Goal: Task Accomplishment & Management: Use online tool/utility

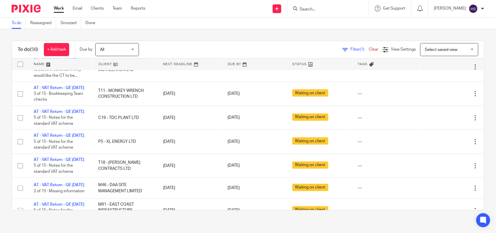
scroll to position [6, 0]
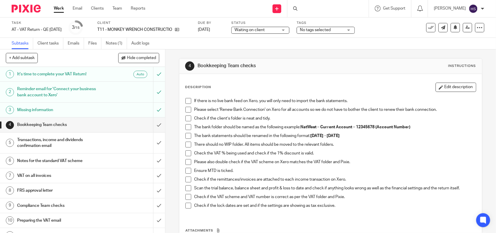
click at [185, 101] on span at bounding box center [188, 101] width 6 height 6
click at [186, 111] on span at bounding box center [188, 110] width 6 height 6
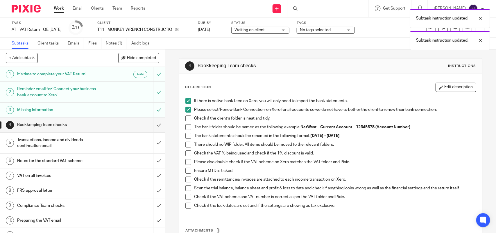
click at [185, 118] on span at bounding box center [188, 118] width 6 height 6
click at [183, 127] on div "If there is no live bank feed on Xero, you will only need to import the bank st…" at bounding box center [331, 155] width 296 height 121
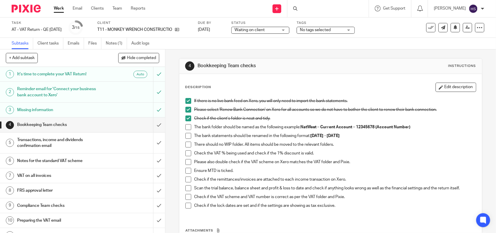
click at [185, 128] on span at bounding box center [188, 127] width 6 height 6
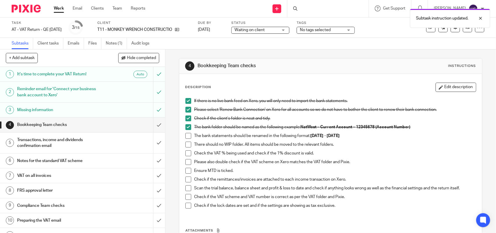
click at [185, 135] on span at bounding box center [188, 136] width 6 height 6
click at [185, 143] on span at bounding box center [188, 145] width 6 height 6
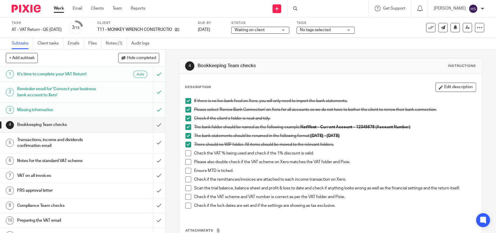
click at [185, 152] on span at bounding box center [188, 153] width 6 height 6
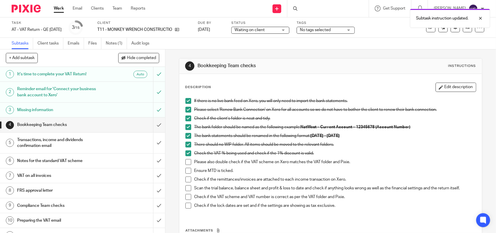
click at [185, 163] on span at bounding box center [188, 162] width 6 height 6
click at [187, 170] on span at bounding box center [188, 171] width 6 height 6
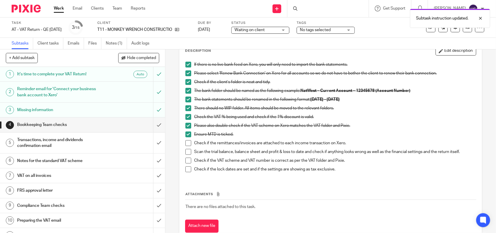
click at [185, 152] on span at bounding box center [188, 152] width 6 height 6
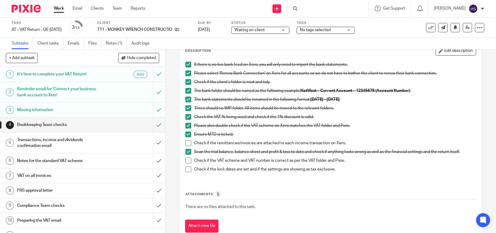
click at [185, 160] on span at bounding box center [188, 161] width 6 height 6
click at [188, 169] on span at bounding box center [188, 169] width 6 height 6
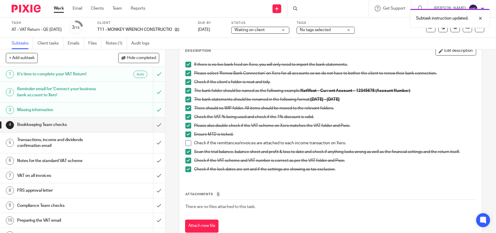
click at [291, 28] on div "Subtask instruction updated." at bounding box center [369, 17] width 242 height 22
click at [290, 31] on div "Waiting on client Waiting on client" at bounding box center [260, 30] width 58 height 7
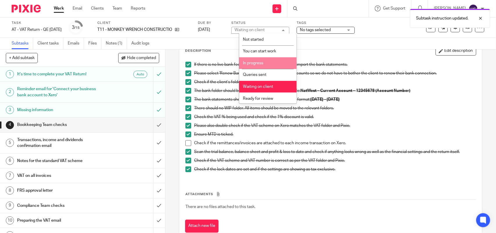
click at [272, 66] on li "In progress" at bounding box center [268, 63] width 58 height 12
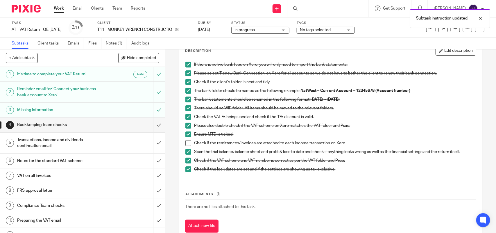
click at [335, 44] on div "Subtasks Client tasks Emails Files Notes (1) Audit logs" at bounding box center [248, 44] width 496 height 12
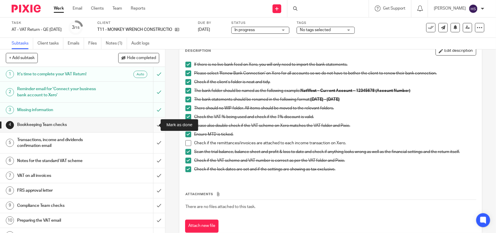
click at [153, 125] on input "submit" at bounding box center [82, 124] width 165 height 15
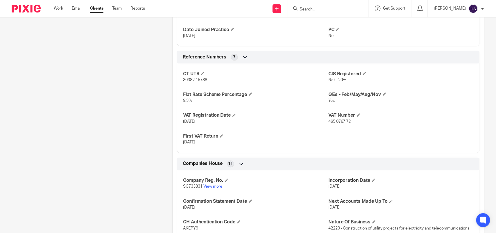
drag, startPoint x: 181, startPoint y: 122, endPoint x: 217, endPoint y: 128, distance: 36.6
click at [217, 128] on div "CT UTR 30382 15788 CIS Registered Net - 20% Flat Rate Scheme Percentage 9.5% QE…" at bounding box center [328, 106] width 303 height 94
click at [230, 126] on div "CT UTR 30382 15788 CIS Registered Net - 20% Flat Rate Scheme Percentage 9.5% QE…" at bounding box center [328, 106] width 303 height 94
click at [392, 127] on div "CT UTR 30382 15788 CIS Registered Net - 20% Flat Rate Scheme Percentage 9.5% QE…" at bounding box center [328, 106] width 303 height 94
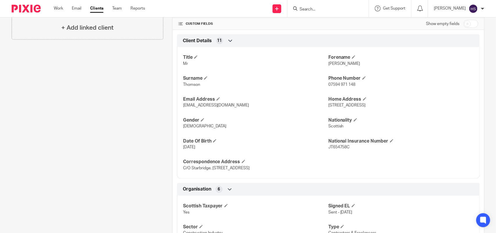
scroll to position [0, 0]
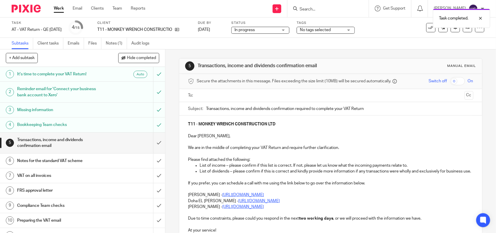
scroll to position [36, 0]
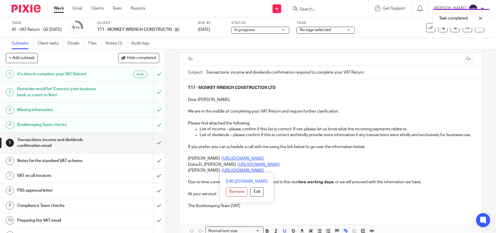
drag, startPoint x: 186, startPoint y: 164, endPoint x: 313, endPoint y: 172, distance: 127.0
click at [313, 172] on div "T11 - MONKEY WRENCH CONSTRUCTION LTD Dear David, We are in the middle of comple…" at bounding box center [330, 146] width 303 height 134
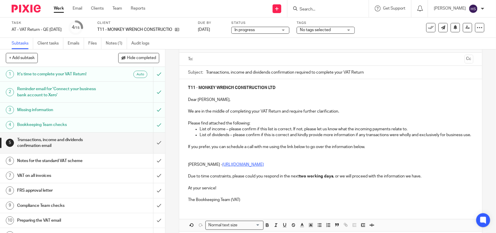
scroll to position [0, 0]
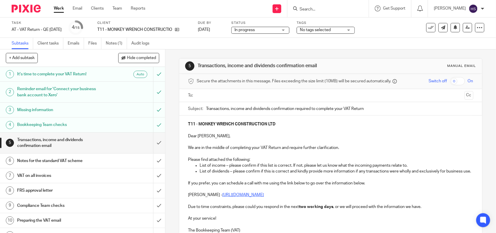
click at [210, 96] on input "text" at bounding box center [330, 95] width 263 height 7
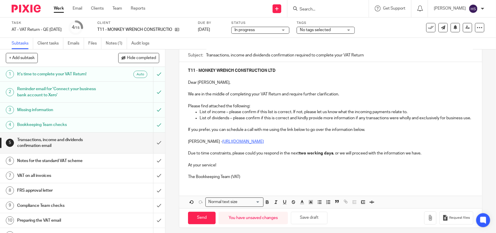
scroll to position [65, 0]
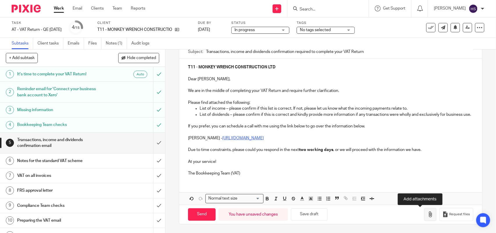
click at [428, 214] on icon "button" at bounding box center [431, 214] width 6 height 6
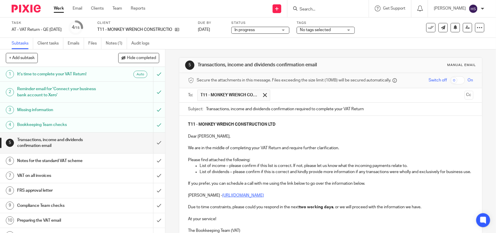
scroll to position [0, 0]
drag, startPoint x: 196, startPoint y: 64, endPoint x: 320, endPoint y: 62, distance: 123.9
click at [320, 62] on div "5 Transactions, income and dividends confirmation email Manual email" at bounding box center [330, 65] width 291 height 9
copy h1 "Transactions, income and dividends confirmation email"
click at [349, 152] on p "We are in the middle of completing your VAT Return and require further clarific…" at bounding box center [330, 149] width 285 height 6
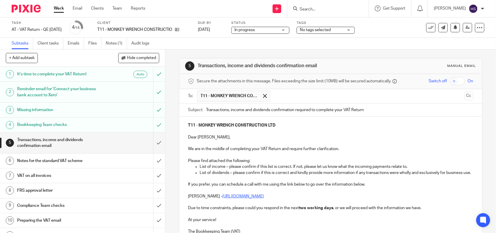
scroll to position [36, 0]
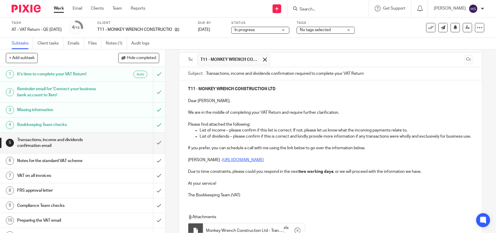
click at [365, 151] on p "If you prefer, you can schedule a call with me using the link below to go over …" at bounding box center [330, 148] width 285 height 6
click at [244, 198] on p "The Bookkeeping Team (VAT)" at bounding box center [330, 195] width 285 height 6
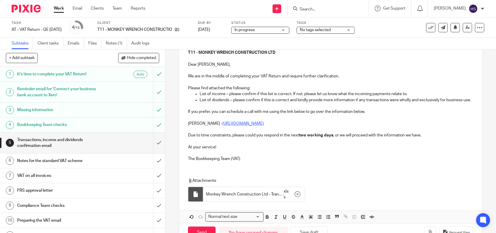
scroll to position [98, 0]
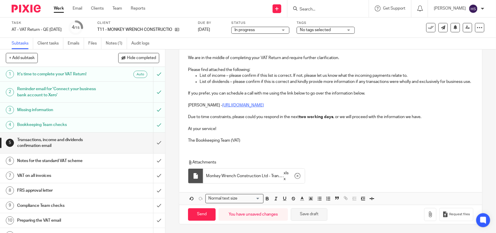
click at [312, 215] on button "Save draft" at bounding box center [309, 214] width 37 height 12
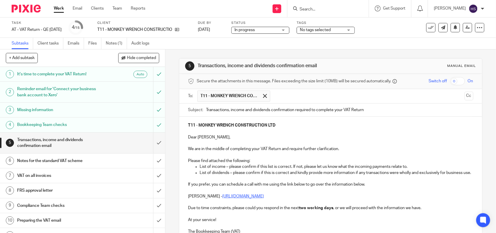
click at [278, 126] on p "T11 - MONKEY WRENCH CONSTRUCTION LTD" at bounding box center [330, 125] width 285 height 6
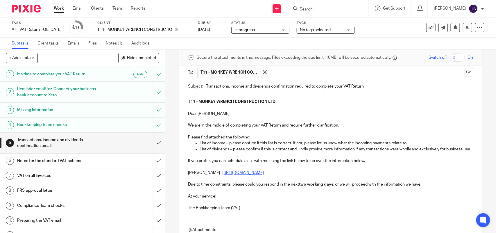
scroll to position [36, 0]
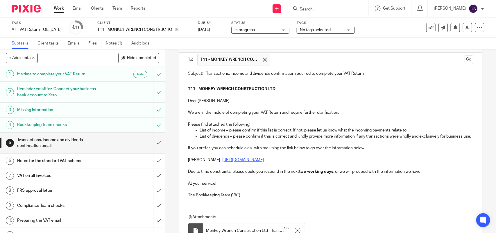
click at [363, 151] on p "If you prefer, you can schedule a call with me using the link below to go over …" at bounding box center [330, 148] width 285 height 6
click at [426, 174] on p "Due to time constraints, please could you respond in the next two working days …" at bounding box center [330, 172] width 285 height 6
click at [243, 198] on p "The Bookkeeping Team (VAT)" at bounding box center [330, 195] width 285 height 6
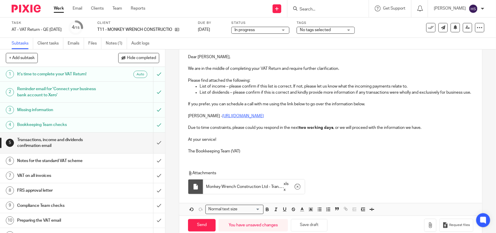
scroll to position [98, 0]
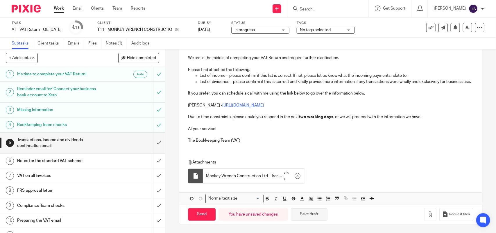
click at [307, 213] on button "Save draft" at bounding box center [309, 214] width 37 height 12
click at [199, 214] on input "Send" at bounding box center [202, 214] width 28 height 12
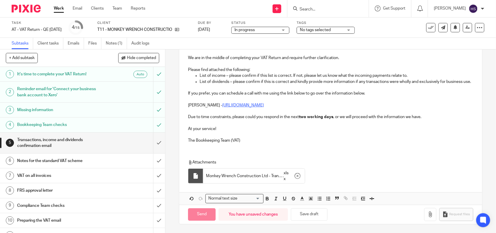
type input "Sent"
click at [290, 31] on div "In progress In progress" at bounding box center [260, 30] width 58 height 7
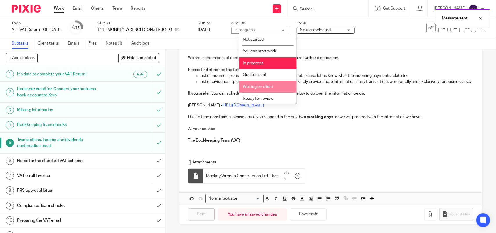
click at [276, 86] on li "Waiting on client" at bounding box center [268, 87] width 58 height 12
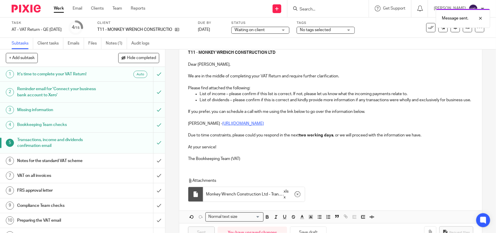
scroll to position [62, 0]
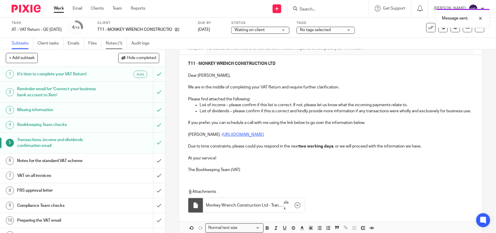
click at [113, 42] on link "Notes (1)" at bounding box center [116, 43] width 21 height 11
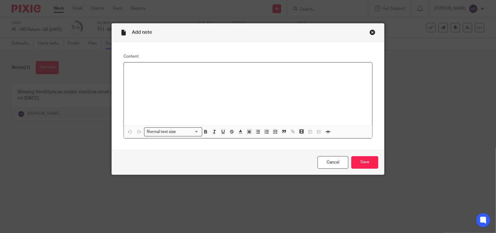
click at [144, 73] on p at bounding box center [247, 70] width 239 height 6
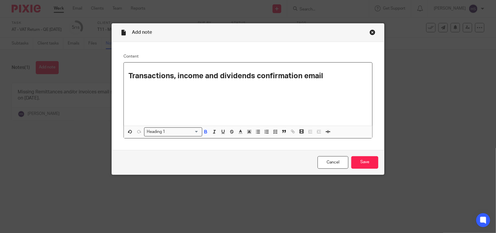
click at [189, 130] on input "Search for option" at bounding box center [183, 132] width 32 height 6
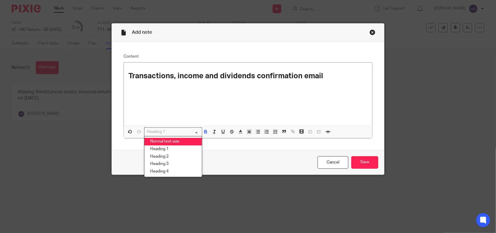
click at [182, 141] on li "Normal text size" at bounding box center [173, 142] width 58 height 8
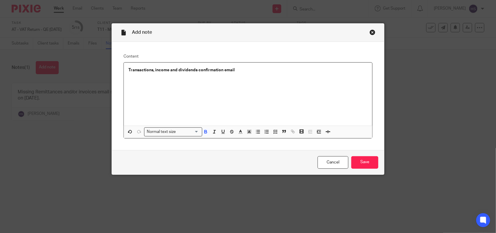
click at [242, 74] on p at bounding box center [247, 76] width 239 height 6
click at [235, 69] on p "Transactions, income and dividends confirmation email" at bounding box center [247, 70] width 239 height 6
drag, startPoint x: 127, startPoint y: 69, endPoint x: 304, endPoint y: 67, distance: 177.6
click at [304, 67] on p "Transactions, income and dividends confirmation email sent to the client on [DA…" at bounding box center [247, 70] width 239 height 6
click at [205, 132] on icon "button" at bounding box center [205, 131] width 5 height 5
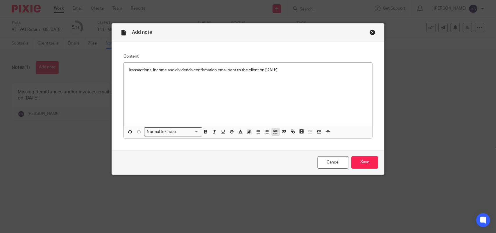
click at [276, 130] on icon "button" at bounding box center [275, 131] width 5 height 5
click at [310, 72] on p "Transactions, income and dividends confirmation email sent to the client on [DA…" at bounding box center [252, 70] width 231 height 6
click at [365, 158] on input "Save" at bounding box center [364, 162] width 27 height 12
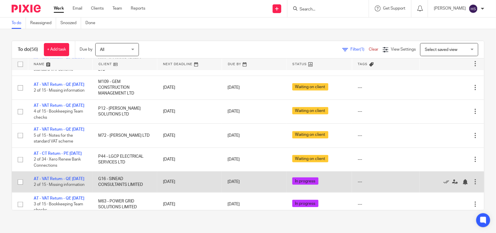
scroll to position [182, 0]
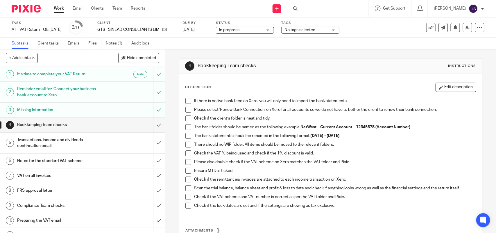
drag, startPoint x: 185, startPoint y: 99, endPoint x: 186, endPoint y: 103, distance: 3.4
click at [185, 99] on span at bounding box center [188, 101] width 6 height 6
click at [188, 111] on span at bounding box center [188, 110] width 6 height 6
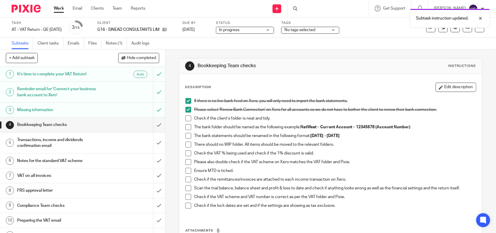
click at [187, 114] on li "Please select 'Renew Bank Connection' on Xero for all accounts so we do not hav…" at bounding box center [330, 111] width 290 height 9
click at [186, 118] on span at bounding box center [188, 118] width 6 height 6
click at [185, 128] on span at bounding box center [188, 127] width 6 height 6
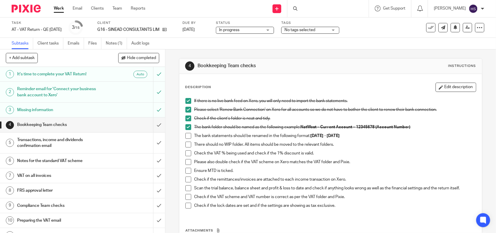
click at [186, 135] on span at bounding box center [188, 136] width 6 height 6
click at [187, 145] on span at bounding box center [188, 145] width 6 height 6
click at [185, 153] on span at bounding box center [188, 153] width 6 height 6
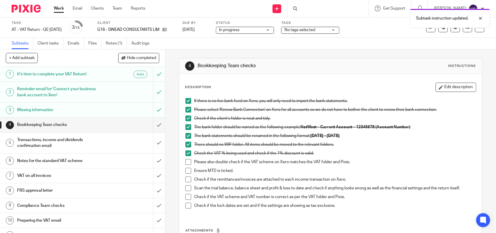
click at [187, 162] on span at bounding box center [188, 162] width 6 height 6
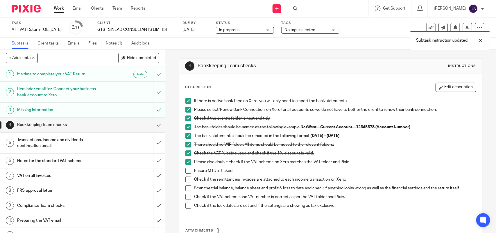
click at [186, 169] on span at bounding box center [188, 171] width 6 height 6
click at [185, 178] on span at bounding box center [188, 179] width 6 height 6
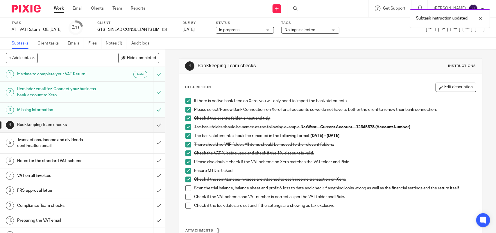
scroll to position [36, 0]
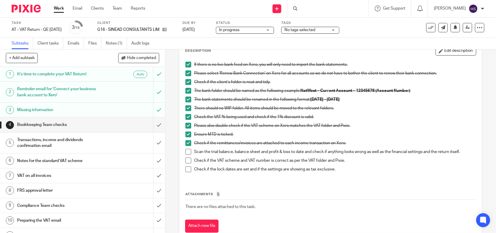
click at [187, 152] on span at bounding box center [188, 152] width 6 height 6
click at [187, 159] on span at bounding box center [188, 161] width 6 height 6
click at [185, 169] on span at bounding box center [188, 169] width 6 height 6
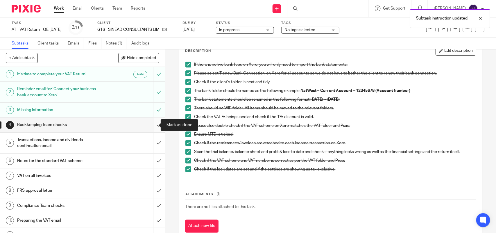
click at [153, 126] on input "submit" at bounding box center [82, 124] width 165 height 15
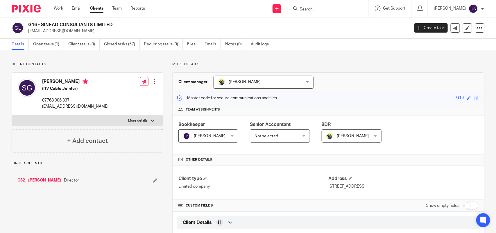
click at [372, 64] on p "More details" at bounding box center [328, 64] width 312 height 5
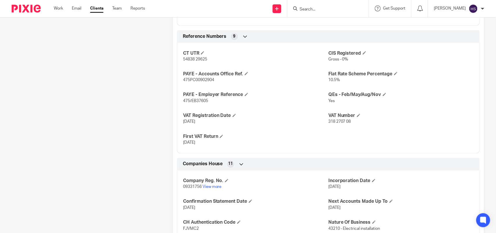
drag, startPoint x: 182, startPoint y: 122, endPoint x: 203, endPoint y: 122, distance: 21.2
click at [195, 122] on span "19-06-2017" at bounding box center [189, 122] width 12 height 4
click at [233, 125] on p "19-06-2017" at bounding box center [255, 122] width 145 height 6
drag, startPoint x: 325, startPoint y: 121, endPoint x: 365, endPoint y: 124, distance: 39.9
click at [365, 124] on p "318 2707 08" at bounding box center [400, 122] width 145 height 6
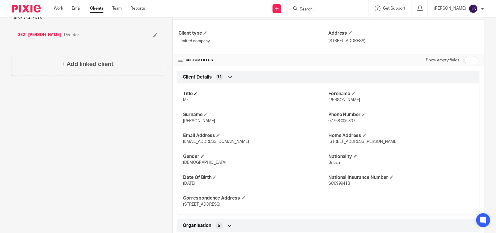
scroll to position [0, 0]
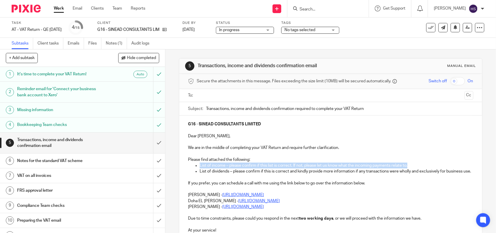
drag, startPoint x: 198, startPoint y: 165, endPoint x: 414, endPoint y: 166, distance: 216.3
click at [414, 166] on p "List of income – please confirm if this list is correct. If not, please let us …" at bounding box center [337, 165] width 274 height 6
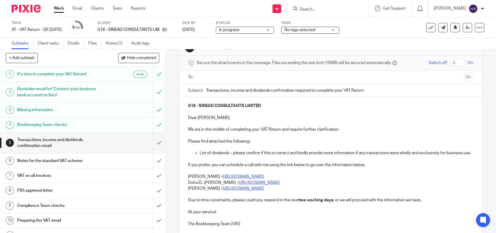
scroll to position [36, 0]
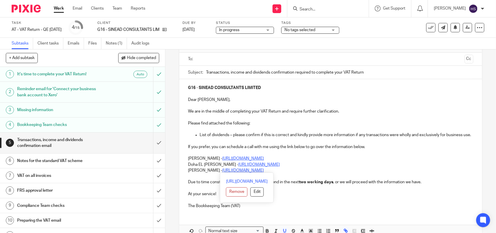
drag, startPoint x: 185, startPoint y: 164, endPoint x: 305, endPoint y: 171, distance: 119.4
click at [305, 171] on div "G16 - SINEAD CONSULTANTS LIMITED Dear [PERSON_NAME], We are in the middle of co…" at bounding box center [330, 146] width 303 height 134
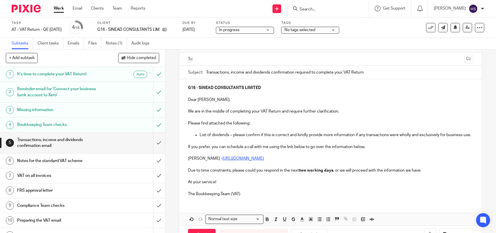
click at [429, 173] on p "Due to time constraints, please could you respond in the next two working days …" at bounding box center [330, 170] width 285 height 6
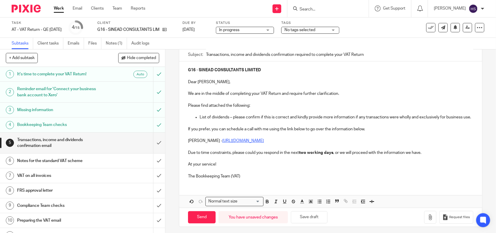
scroll to position [63, 0]
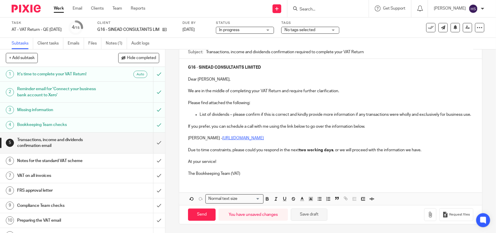
click at [304, 212] on button "Save draft" at bounding box center [309, 214] width 37 height 12
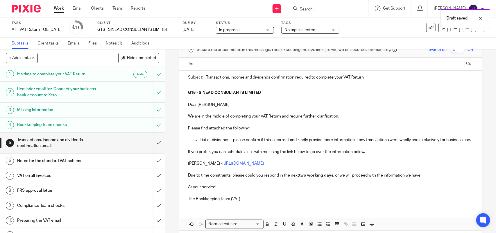
scroll to position [0, 0]
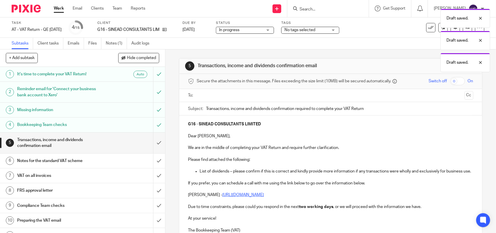
click at [219, 98] on input "text" at bounding box center [330, 95] width 263 height 7
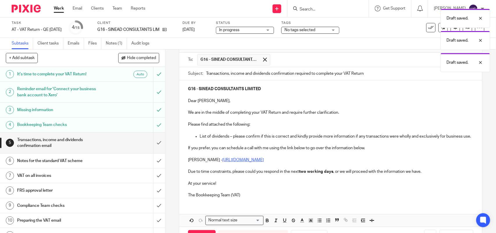
scroll to position [65, 0]
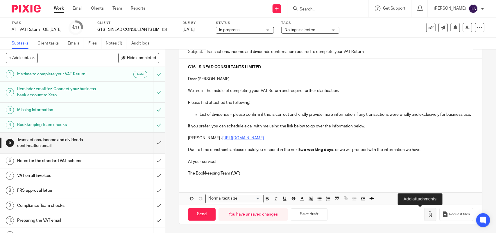
click at [428, 213] on icon "button" at bounding box center [431, 214] width 6 height 6
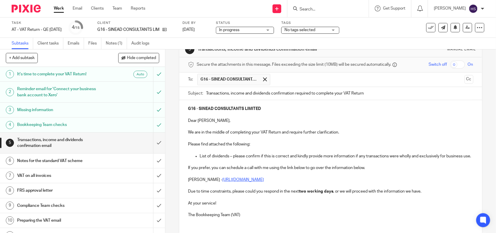
scroll to position [0, 0]
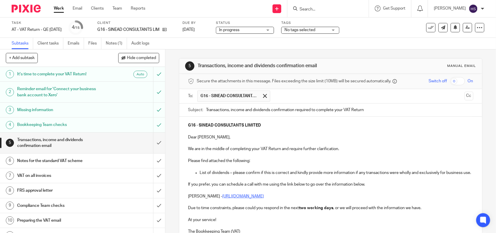
drag, startPoint x: 196, startPoint y: 65, endPoint x: 314, endPoint y: 69, distance: 117.8
click at [314, 69] on h1 "Transactions, income and dividends confirmation email" at bounding box center [271, 66] width 146 height 6
copy h1 "Transactions, income and dividends confirmation email"
click at [329, 65] on h1 "Transactions, income and dividends confirmation email" at bounding box center [271, 66] width 146 height 6
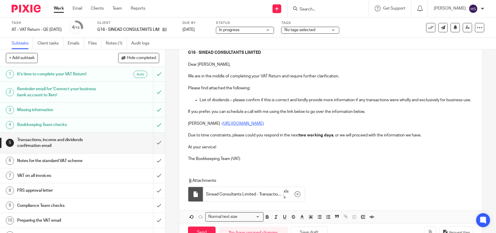
scroll to position [98, 0]
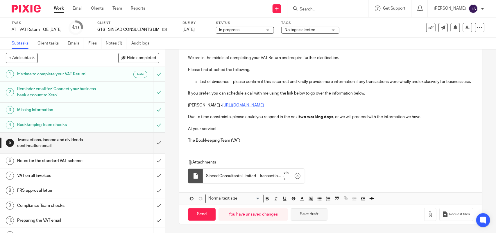
click at [300, 212] on button "Save draft" at bounding box center [309, 214] width 37 height 12
click at [304, 212] on button "Save draft" at bounding box center [309, 214] width 37 height 12
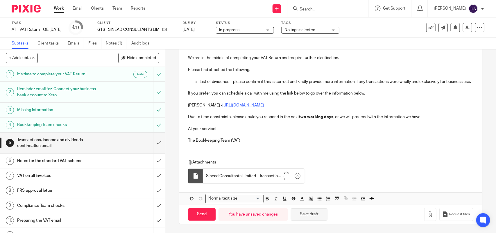
click at [303, 213] on button "Save draft" at bounding box center [309, 214] width 37 height 12
click at [301, 212] on button "Save draft" at bounding box center [309, 214] width 37 height 12
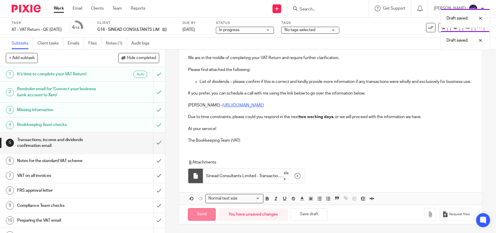
click at [195, 214] on input "Send" at bounding box center [202, 214] width 28 height 12
type input "Sent"
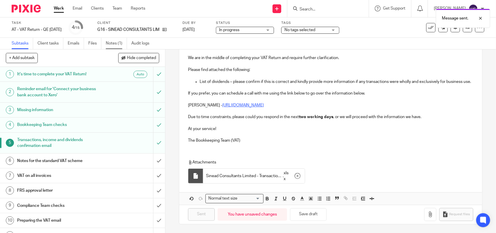
click at [113, 44] on link "Notes (1)" at bounding box center [116, 43] width 21 height 11
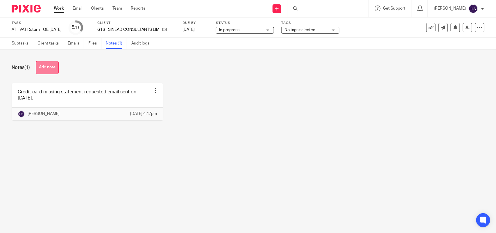
click at [45, 66] on button "Add note" at bounding box center [47, 67] width 23 height 13
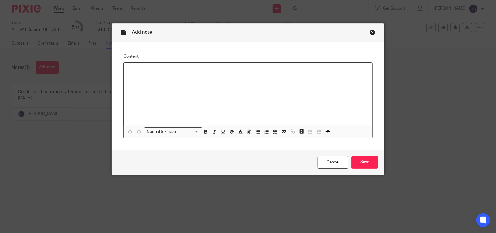
click at [169, 71] on p at bounding box center [247, 70] width 239 height 6
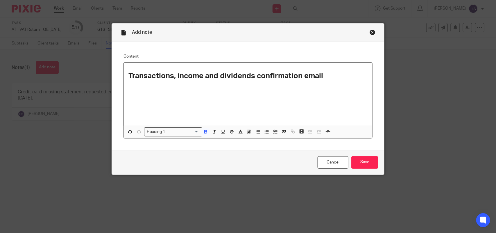
click at [156, 131] on div "Heading 1" at bounding box center [171, 131] width 55 height 7
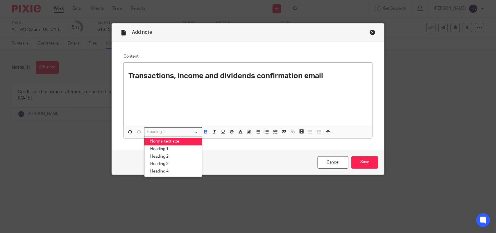
click at [163, 142] on li "Normal text size" at bounding box center [173, 142] width 58 height 8
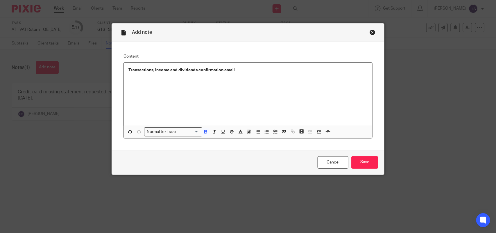
click at [235, 72] on p "Transactions, income and dividends confirmation email" at bounding box center [247, 70] width 239 height 6
drag, startPoint x: 124, startPoint y: 69, endPoint x: 308, endPoint y: 67, distance: 183.1
click at [308, 67] on div "Transactions, income and dividends confirmation email sent to the client on [DA…" at bounding box center [248, 93] width 249 height 63
click at [205, 133] on icon "button" at bounding box center [205, 131] width 5 height 5
click at [273, 132] on icon "button" at bounding box center [275, 131] width 5 height 5
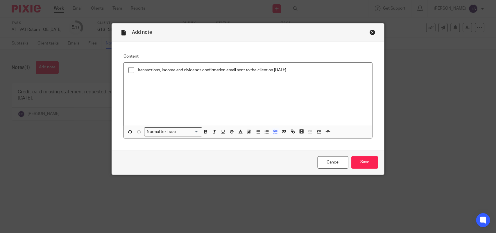
click at [299, 65] on div "Transactions, income and dividends confirmation email sent to the client on [DA…" at bounding box center [248, 93] width 249 height 63
click at [358, 160] on input "Save" at bounding box center [364, 162] width 27 height 12
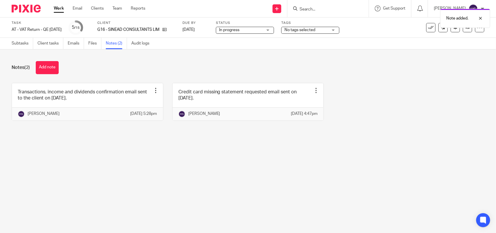
click at [274, 31] on div "In progress In progress" at bounding box center [245, 30] width 58 height 7
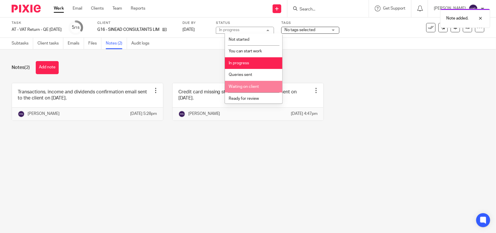
click at [256, 86] on span "Waiting on client" at bounding box center [244, 87] width 30 height 4
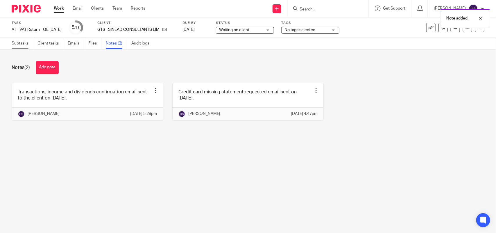
click at [14, 42] on link "Subtasks" at bounding box center [23, 43] width 22 height 11
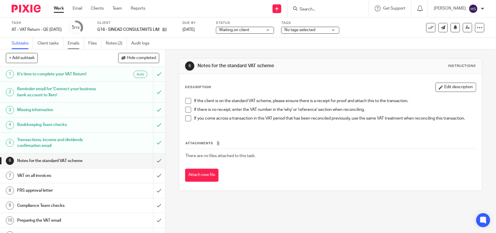
click at [74, 44] on link "Emails" at bounding box center [76, 43] width 16 height 11
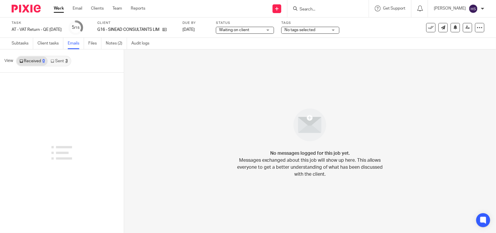
click at [61, 61] on link "Sent 3" at bounding box center [59, 60] width 23 height 9
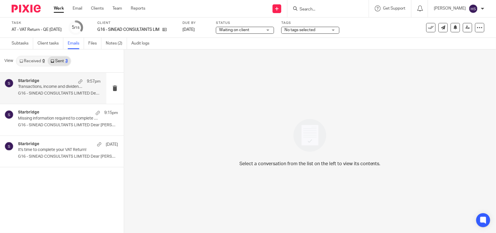
click at [58, 86] on p "Transactions, income and dividends confirmation required to complete your VAT R…" at bounding box center [51, 86] width 66 height 5
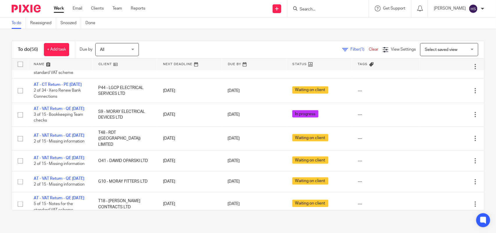
scroll to position [291, 0]
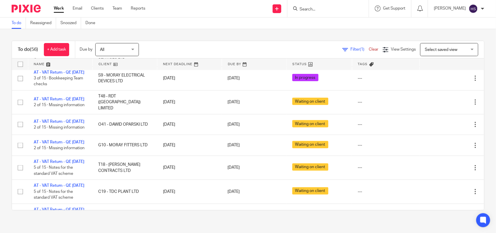
click at [323, 7] on input "Search" at bounding box center [325, 9] width 52 height 5
type input "k"
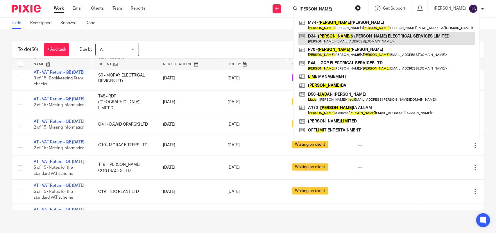
type input "liam"
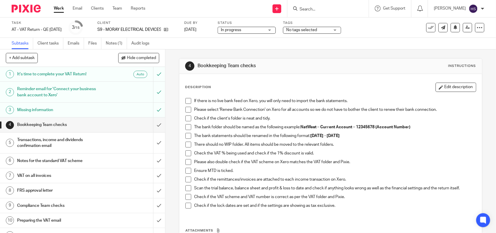
click at [186, 103] on span at bounding box center [188, 101] width 6 height 6
click at [188, 110] on span at bounding box center [188, 110] width 6 height 6
click at [185, 118] on span at bounding box center [188, 118] width 6 height 6
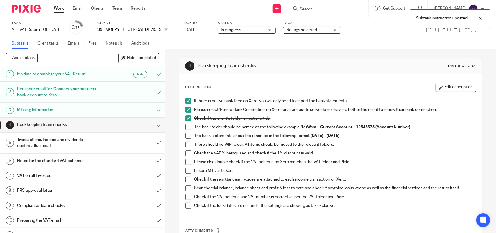
click at [185, 127] on span at bounding box center [188, 127] width 6 height 6
click at [185, 137] on span at bounding box center [188, 136] width 6 height 6
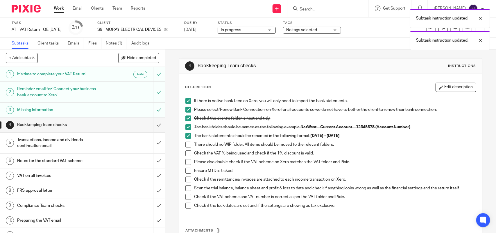
click at [186, 146] on span at bounding box center [188, 145] width 6 height 6
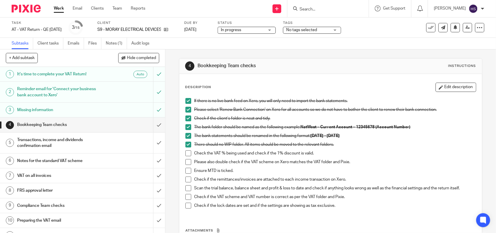
click at [187, 153] on span at bounding box center [188, 153] width 6 height 6
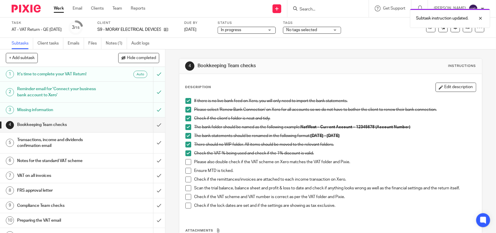
click at [188, 162] on span at bounding box center [188, 162] width 6 height 6
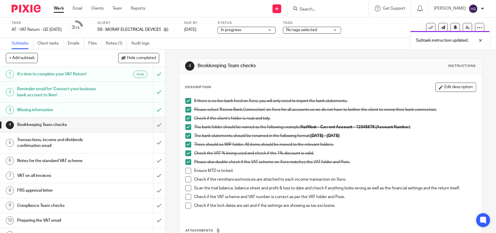
click at [188, 169] on span at bounding box center [188, 171] width 6 height 6
click at [186, 180] on span at bounding box center [188, 179] width 6 height 6
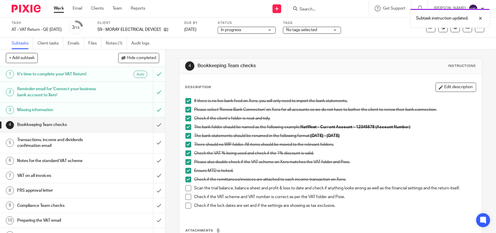
click at [186, 187] on span at bounding box center [188, 188] width 6 height 6
click at [115, 43] on link "Notes (1)" at bounding box center [116, 43] width 21 height 11
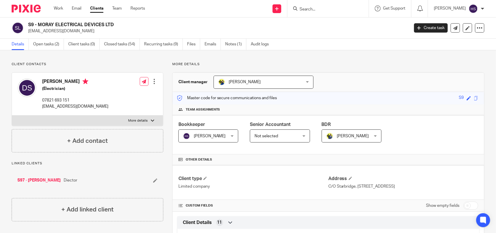
click at [312, 64] on p "More details" at bounding box center [328, 64] width 312 height 5
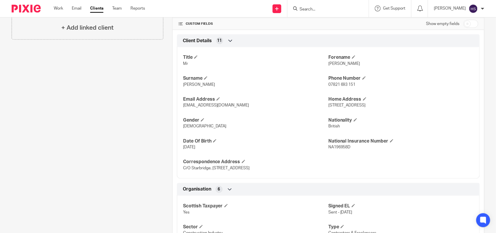
scroll to position [441, 0]
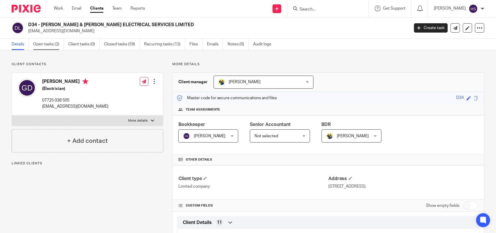
click at [38, 44] on link "Open tasks (2)" at bounding box center [48, 44] width 31 height 11
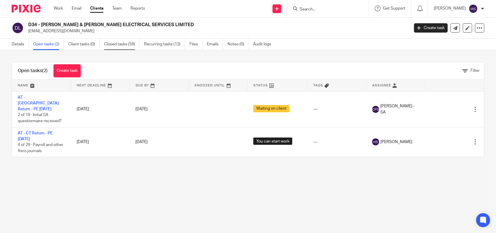
click at [110, 41] on link "Closed tasks (59)" at bounding box center [122, 44] width 36 height 11
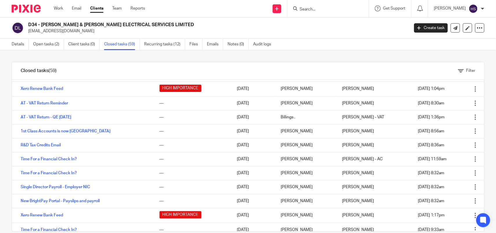
scroll to position [109, 0]
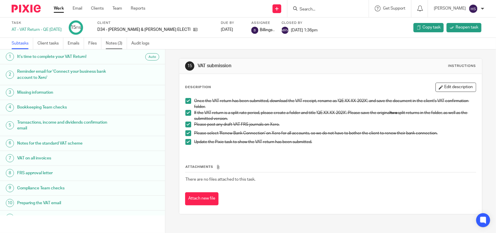
click at [111, 44] on link "Notes (3)" at bounding box center [116, 43] width 21 height 11
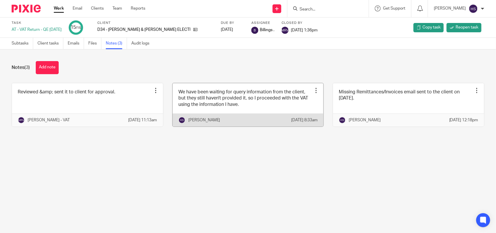
click at [212, 105] on link at bounding box center [248, 104] width 151 height 43
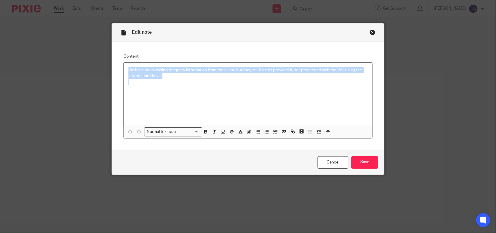
drag, startPoint x: 124, startPoint y: 67, endPoint x: 176, endPoint y: 84, distance: 54.0
click at [176, 84] on div "We have been waiting for query information from the client, but they still have…" at bounding box center [248, 93] width 249 height 63
copy p "We have been waiting for query information from the client, but they still have…"
click at [370, 32] on div "Close this dialog window" at bounding box center [373, 32] width 6 height 6
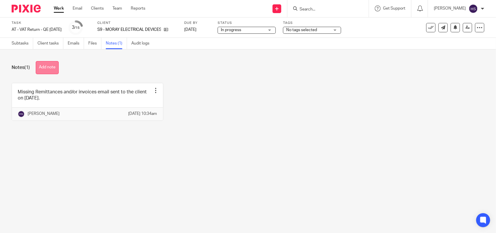
click at [53, 66] on button "Add note" at bounding box center [47, 67] width 23 height 13
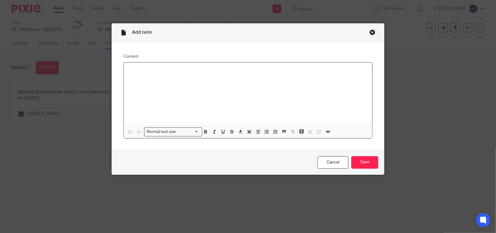
click at [149, 67] on p at bounding box center [247, 70] width 239 height 6
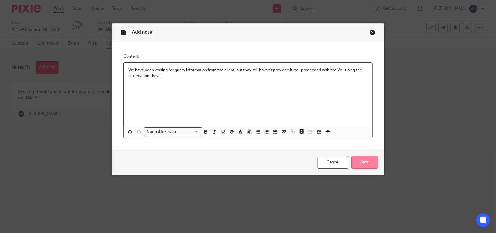
click at [362, 161] on input "Save" at bounding box center [364, 162] width 27 height 12
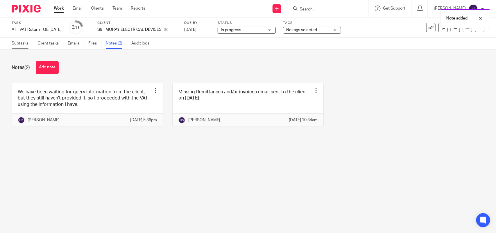
click at [26, 42] on link "Subtasks" at bounding box center [23, 43] width 22 height 11
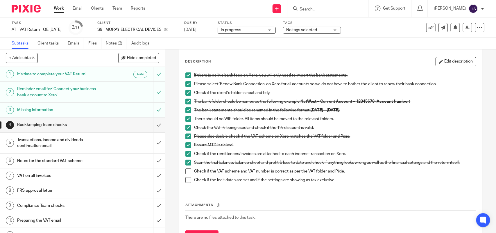
scroll to position [36, 0]
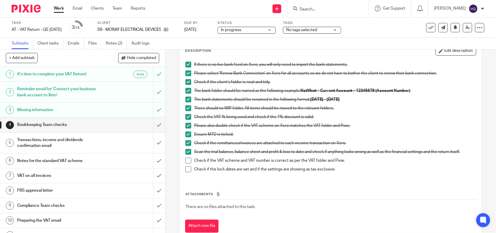
click at [185, 159] on span at bounding box center [188, 161] width 6 height 6
click at [185, 169] on span at bounding box center [188, 169] width 6 height 6
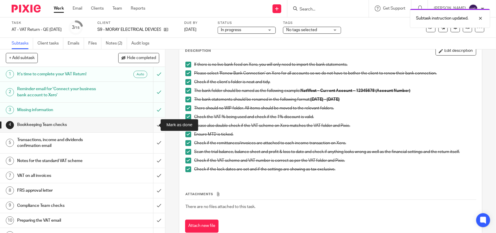
click at [153, 126] on input "submit" at bounding box center [82, 124] width 165 height 15
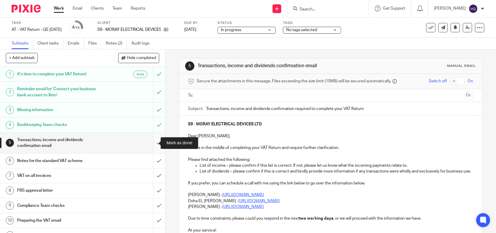
click at [153, 143] on input "submit" at bounding box center [82, 143] width 165 height 21
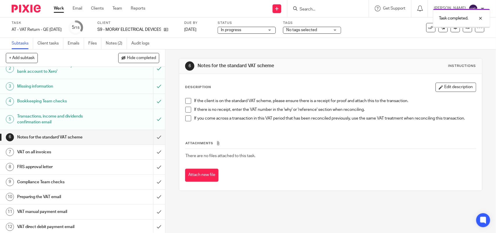
scroll to position [36, 0]
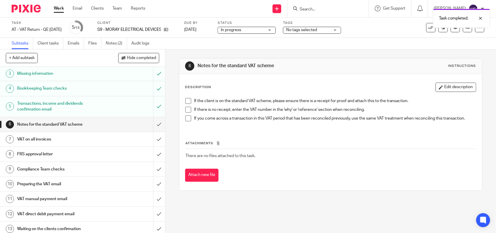
click at [187, 99] on span at bounding box center [188, 101] width 6 height 6
click at [185, 108] on span at bounding box center [188, 110] width 6 height 6
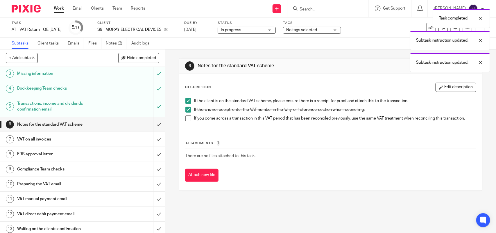
click at [185, 119] on span at bounding box center [188, 118] width 6 height 6
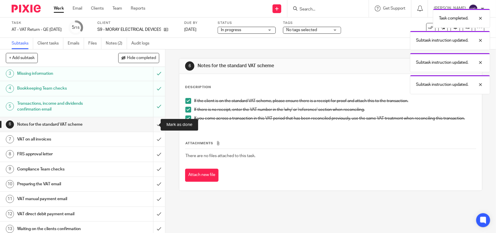
click at [153, 126] on input "submit" at bounding box center [82, 124] width 165 height 15
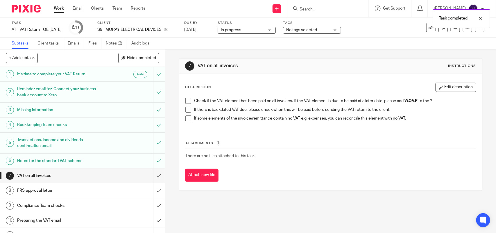
click at [187, 101] on span at bounding box center [188, 101] width 6 height 6
click at [186, 108] on span at bounding box center [188, 110] width 6 height 6
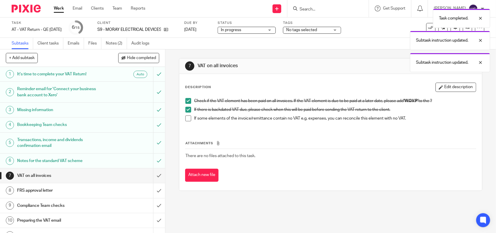
click at [185, 117] on span at bounding box center [188, 118] width 6 height 6
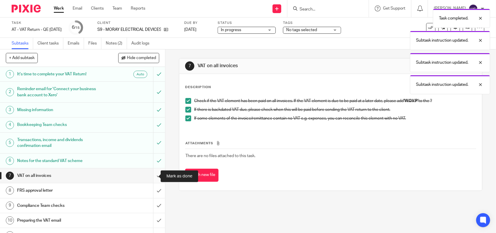
click at [153, 175] on input "submit" at bounding box center [82, 175] width 165 height 15
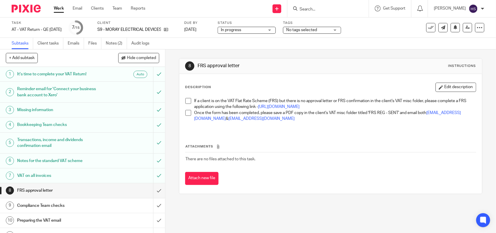
drag, startPoint x: 187, startPoint y: 102, endPoint x: 187, endPoint y: 108, distance: 5.5
click at [187, 102] on span at bounding box center [188, 101] width 6 height 6
click at [186, 116] on span at bounding box center [188, 113] width 6 height 6
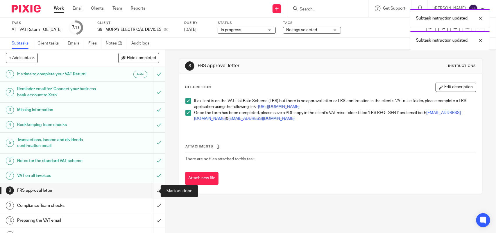
click at [150, 190] on input "submit" at bounding box center [82, 190] width 165 height 15
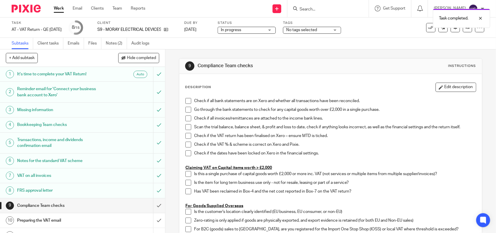
click at [275, 29] on div "In progress In progress" at bounding box center [247, 30] width 58 height 7
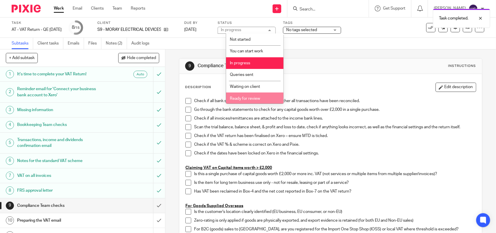
click at [256, 97] on span "Ready for review" at bounding box center [245, 99] width 30 height 4
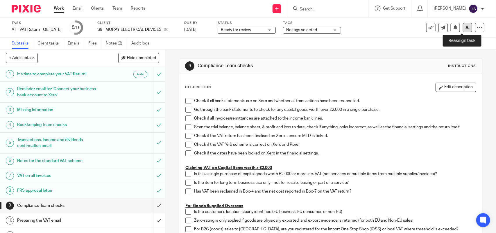
click at [466, 29] on icon at bounding box center [468, 27] width 4 height 4
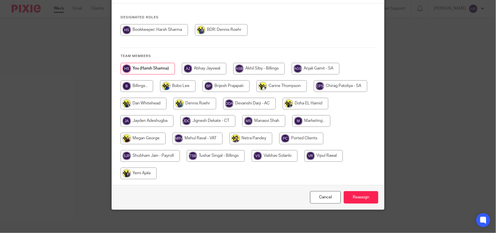
scroll to position [68, 0]
click at [210, 137] on input "radio" at bounding box center [198, 139] width 50 height 12
radio input "true"
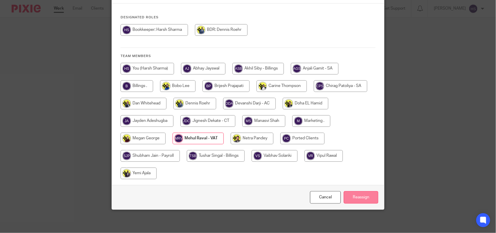
click at [351, 194] on input "Reassign" at bounding box center [361, 197] width 35 height 12
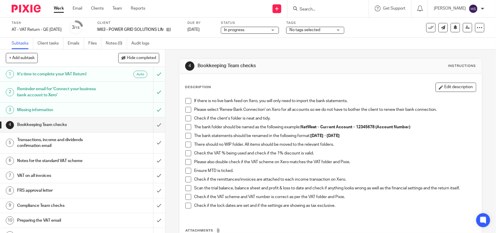
click at [185, 99] on span at bounding box center [188, 101] width 6 height 6
click at [185, 112] on span at bounding box center [188, 110] width 6 height 6
click at [186, 116] on span at bounding box center [188, 118] width 6 height 6
click at [185, 127] on span at bounding box center [188, 127] width 6 height 6
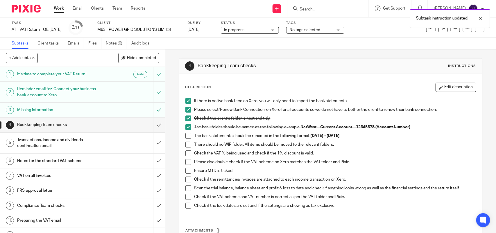
click at [187, 136] on span at bounding box center [188, 136] width 6 height 6
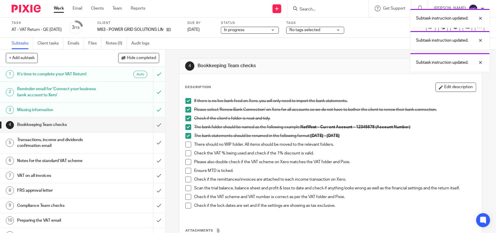
click at [187, 140] on li "The bank statements should be renamed in the following format: 01st June 2025 -…" at bounding box center [330, 137] width 290 height 9
click at [186, 142] on span at bounding box center [188, 145] width 6 height 6
click at [185, 151] on span at bounding box center [188, 153] width 6 height 6
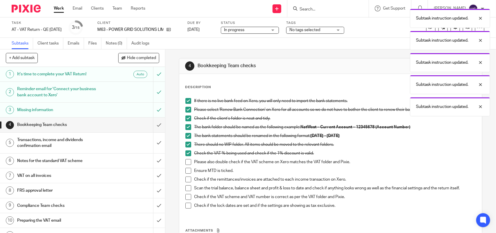
click at [186, 160] on span at bounding box center [188, 162] width 6 height 6
click at [185, 169] on span at bounding box center [188, 171] width 6 height 6
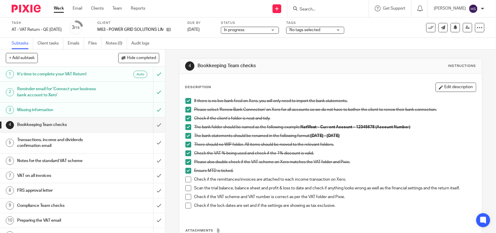
click at [185, 182] on span at bounding box center [188, 179] width 6 height 6
click at [185, 187] on span at bounding box center [188, 188] width 6 height 6
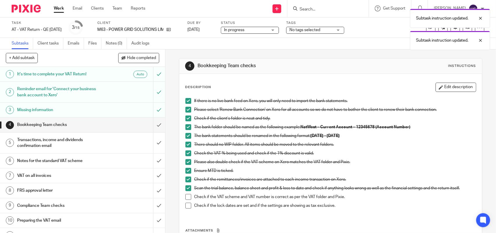
click at [185, 195] on span at bounding box center [188, 197] width 6 height 6
click at [185, 207] on span at bounding box center [188, 206] width 6 height 6
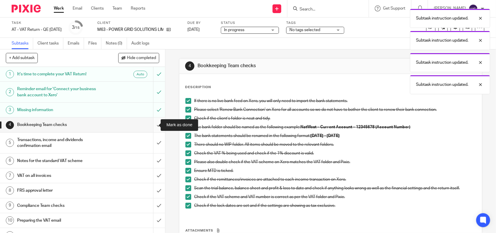
click at [152, 124] on input "submit" at bounding box center [82, 124] width 165 height 15
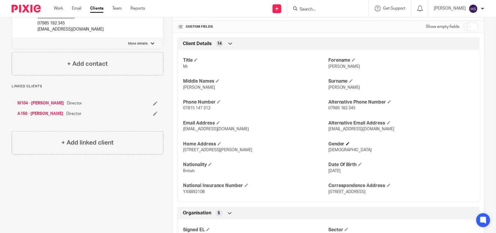
scroll to position [182, 0]
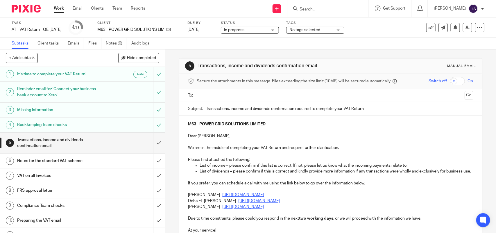
scroll to position [36, 0]
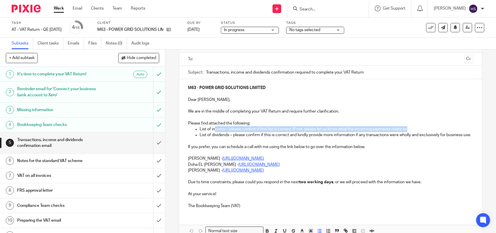
drag, startPoint x: 214, startPoint y: 131, endPoint x: 409, endPoint y: 130, distance: 195.0
click at [409, 130] on p "List of income – please confirm if this list is correct. If not, please let us …" at bounding box center [337, 129] width 274 height 6
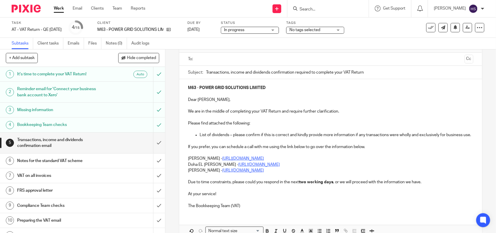
scroll to position [73, 0]
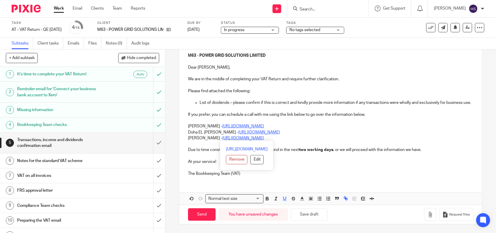
drag, startPoint x: 185, startPoint y: 127, endPoint x: 307, endPoint y: 135, distance: 122.4
click at [307, 135] on div "M63 - POWER GRID SOLUTIONS LIMITED Dear Philip, We are in the middle of complet…" at bounding box center [330, 114] width 303 height 134
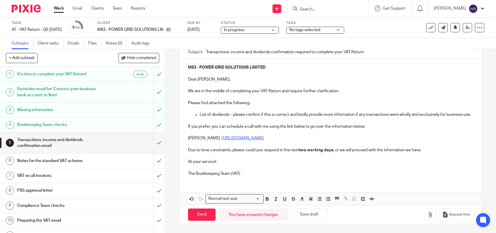
scroll to position [63, 0]
click at [428, 215] on icon "button" at bounding box center [431, 215] width 6 height 6
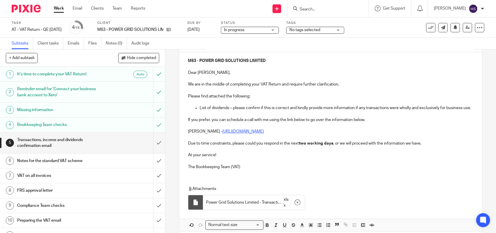
click at [426, 146] on p "Due to time constraints, please could you respond in the next two working days …" at bounding box center [330, 143] width 285 height 6
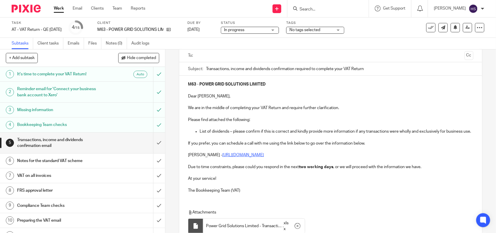
scroll to position [27, 0]
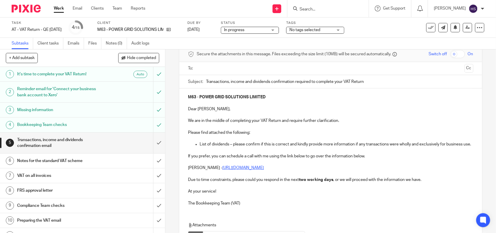
click at [253, 133] on p "Please find attached the following:" at bounding box center [330, 133] width 285 height 6
click at [340, 124] on p at bounding box center [330, 127] width 285 height 6
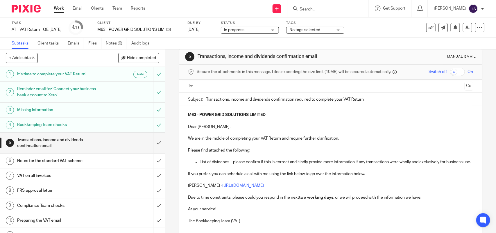
scroll to position [0, 0]
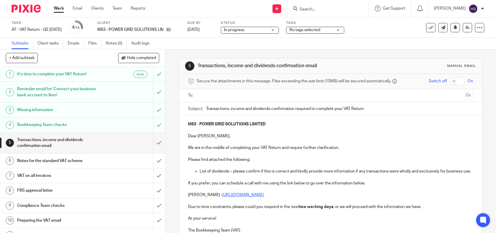
drag, startPoint x: 196, startPoint y: 65, endPoint x: 322, endPoint y: 70, distance: 125.4
click at [322, 70] on div "5 Transactions, income and dividends confirmation email Manual email" at bounding box center [330, 65] width 291 height 9
copy h1 "Transactions, income and dividends confirmation email"
click at [220, 95] on input "text" at bounding box center [330, 95] width 263 height 7
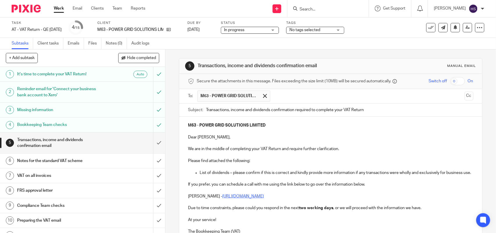
click at [336, 149] on p "We are in the middle of completing your VAT Return and require further clarific…" at bounding box center [330, 149] width 285 height 6
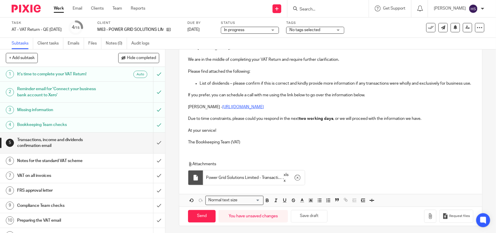
scroll to position [98, 0]
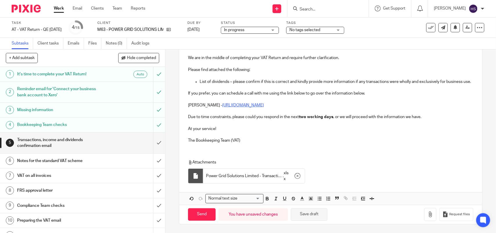
click at [310, 213] on button "Save draft" at bounding box center [309, 214] width 37 height 12
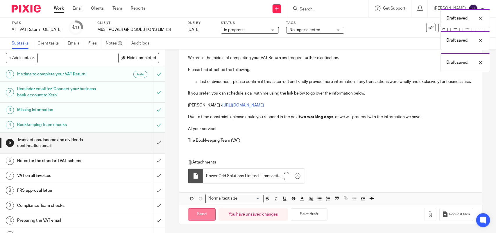
click at [193, 215] on input "Send" at bounding box center [202, 214] width 28 height 12
type input "Sent"
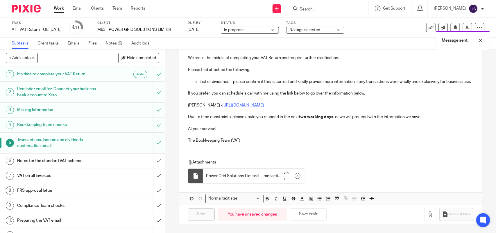
click at [279, 29] on div "In progress In progress" at bounding box center [250, 30] width 58 height 7
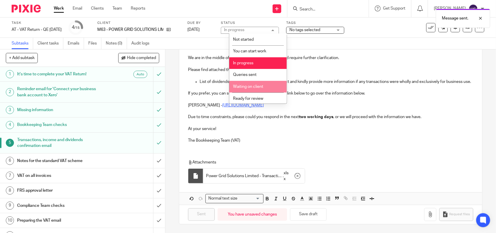
click at [260, 88] on li "Waiting on client" at bounding box center [258, 87] width 58 height 12
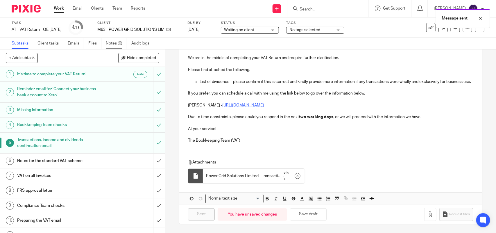
click at [107, 41] on link "Notes (0)" at bounding box center [116, 43] width 21 height 11
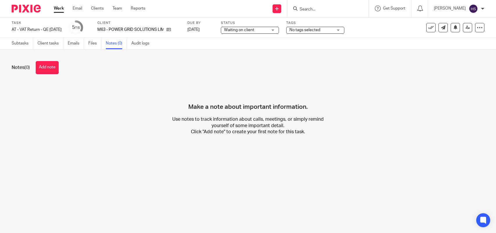
click at [51, 66] on button "Add note" at bounding box center [47, 67] width 23 height 13
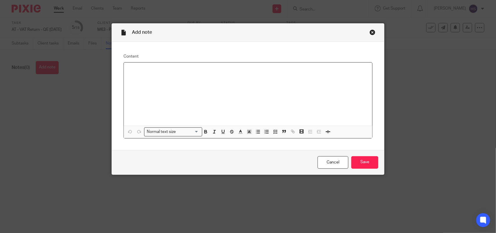
click at [156, 68] on p at bounding box center [247, 70] width 239 height 6
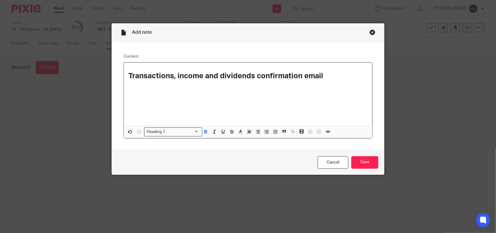
click at [163, 132] on div "Heading 1" at bounding box center [171, 131] width 55 height 7
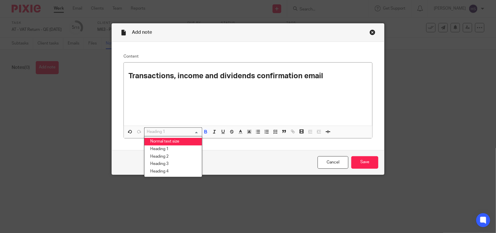
click at [167, 140] on li "Normal text size" at bounding box center [173, 142] width 58 height 8
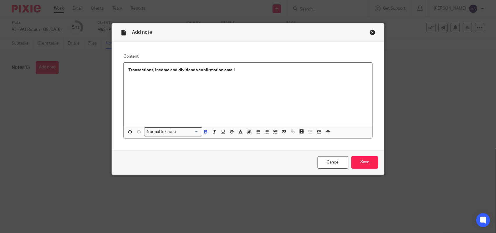
click at [243, 72] on p "Transactions, income and dividends confirmation email" at bounding box center [247, 70] width 239 height 6
drag, startPoint x: 125, startPoint y: 70, endPoint x: 307, endPoint y: 69, distance: 182.0
click at [307, 69] on div "Transactions, income and dividends confirmation email sent to the client on [DA…" at bounding box center [248, 93] width 249 height 63
click at [204, 132] on icon "button" at bounding box center [205, 131] width 5 height 5
click at [274, 134] on button "button" at bounding box center [275, 131] width 7 height 7
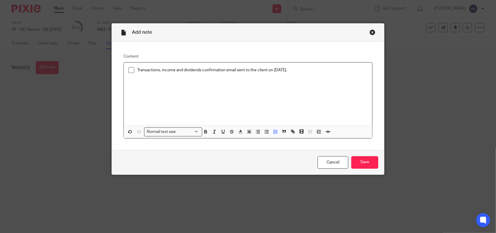
click at [306, 73] on div "Transactions, income and dividends confirmation email sent to the client on 23.…" at bounding box center [252, 71] width 231 height 9
click at [364, 161] on input "Save" at bounding box center [364, 162] width 27 height 12
